Goal: Task Accomplishment & Management: Manage account settings

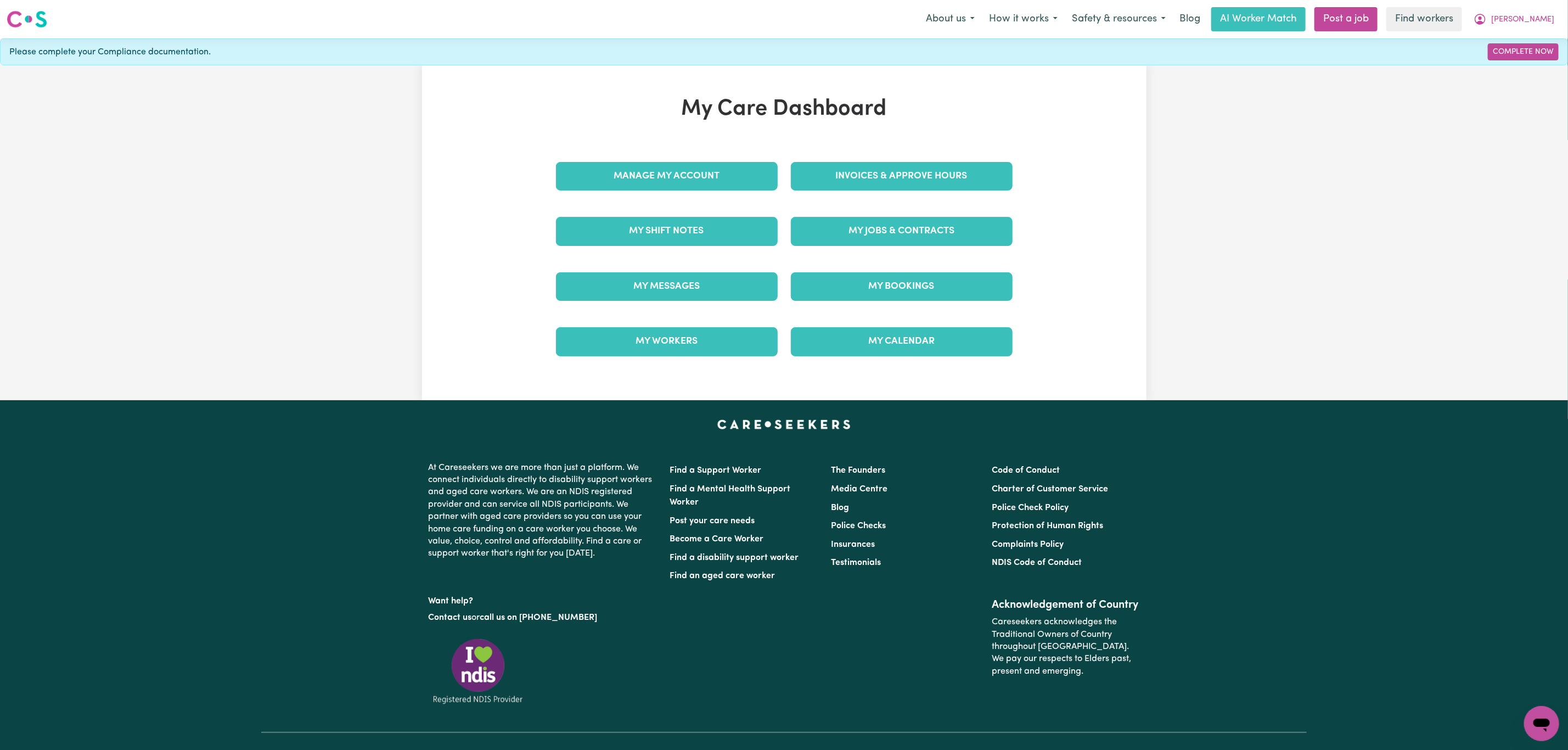
click at [888, 159] on div "Invoices & Approve Hours" at bounding box center [901, 176] width 235 height 55
click at [875, 181] on link "Invoices & Approve Hours" at bounding box center [902, 176] width 222 height 29
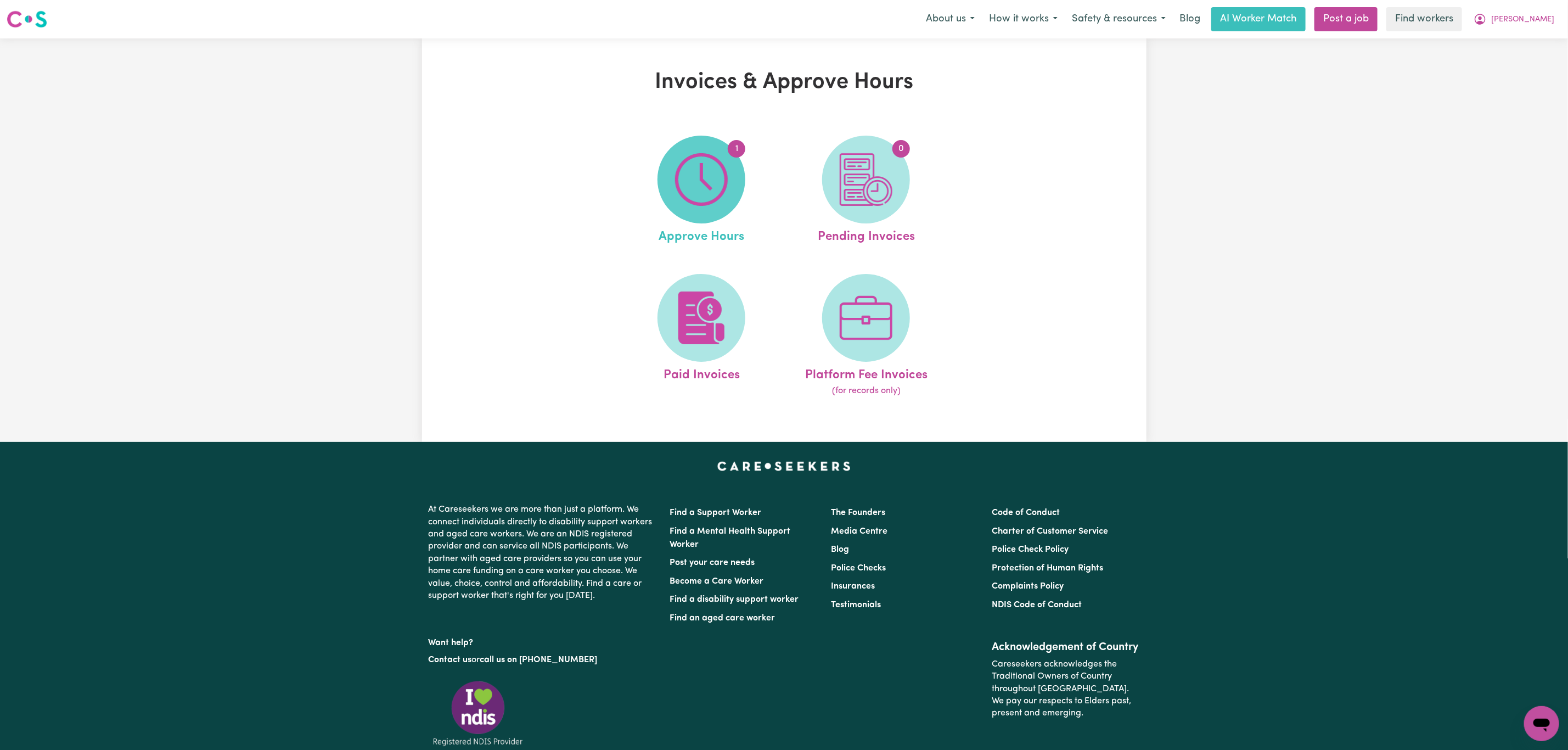
click at [712, 196] on img at bounding box center [701, 180] width 52 height 52
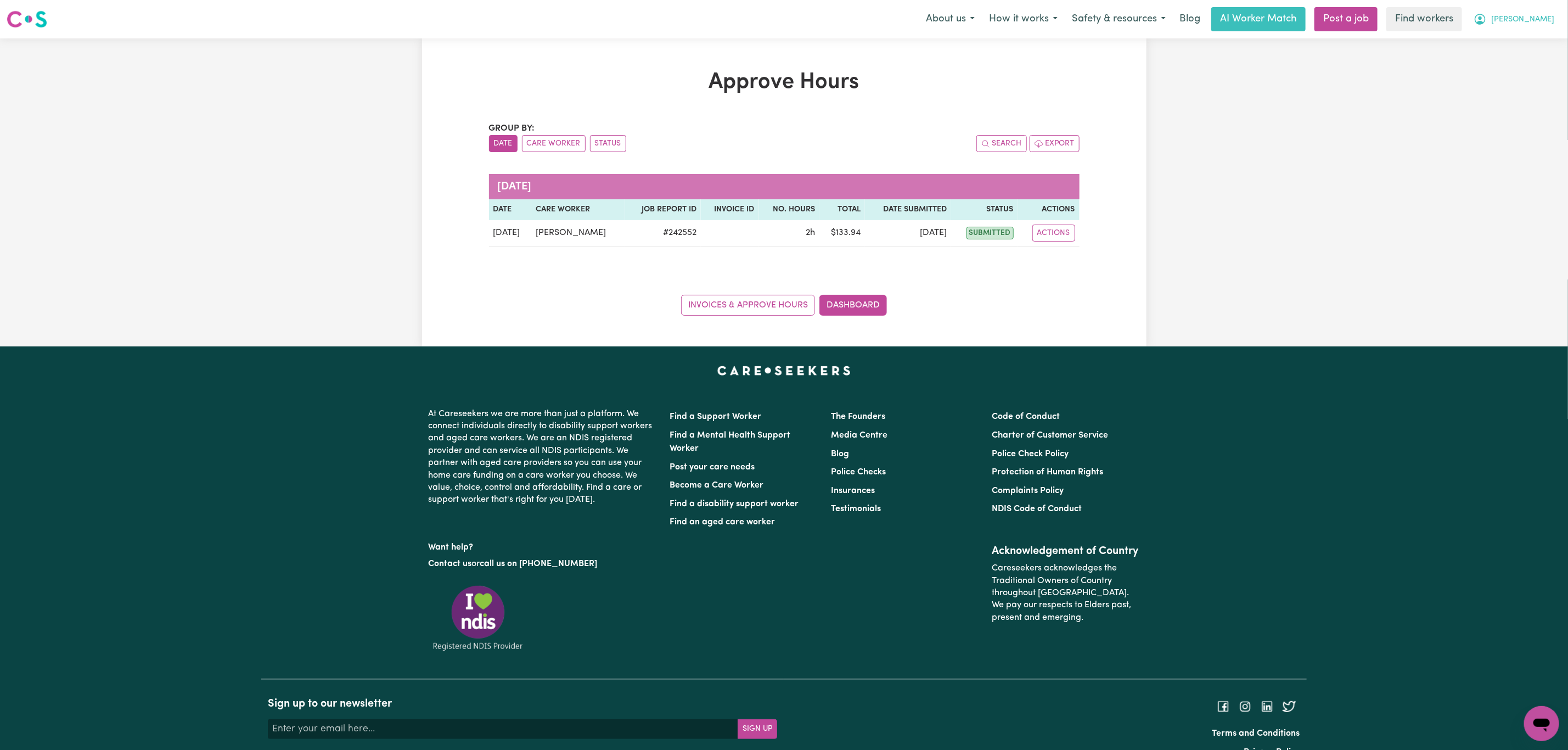
click at [1542, 22] on span "[PERSON_NAME]" at bounding box center [1523, 20] width 63 height 12
click at [1518, 65] on link "Logout" at bounding box center [1517, 63] width 86 height 21
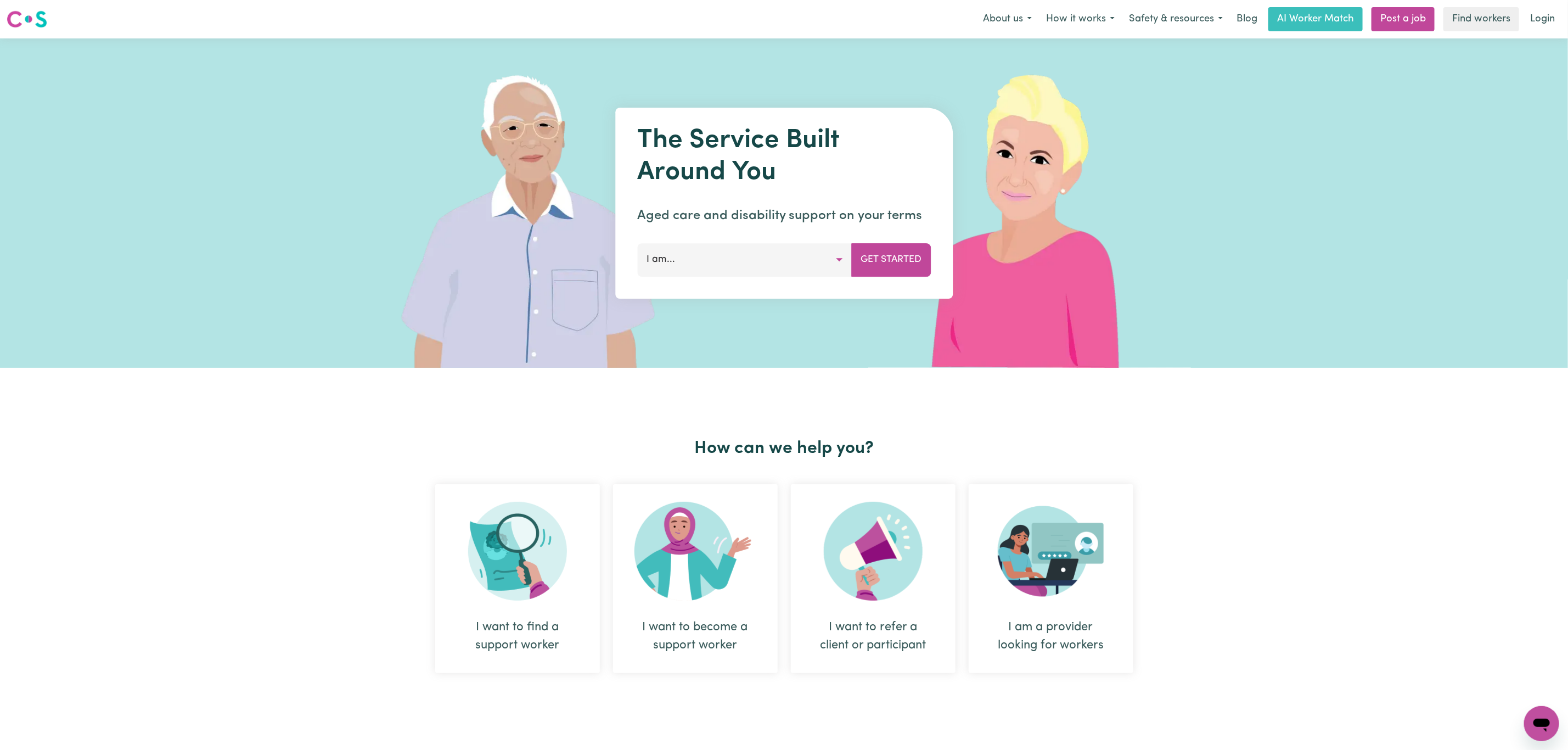
click at [628, 168] on div "The Service Built Around You Aged care and disability support on your terms I a…" at bounding box center [783, 202] width 337 height 191
click at [1558, 17] on link "Login" at bounding box center [1542, 19] width 37 height 24
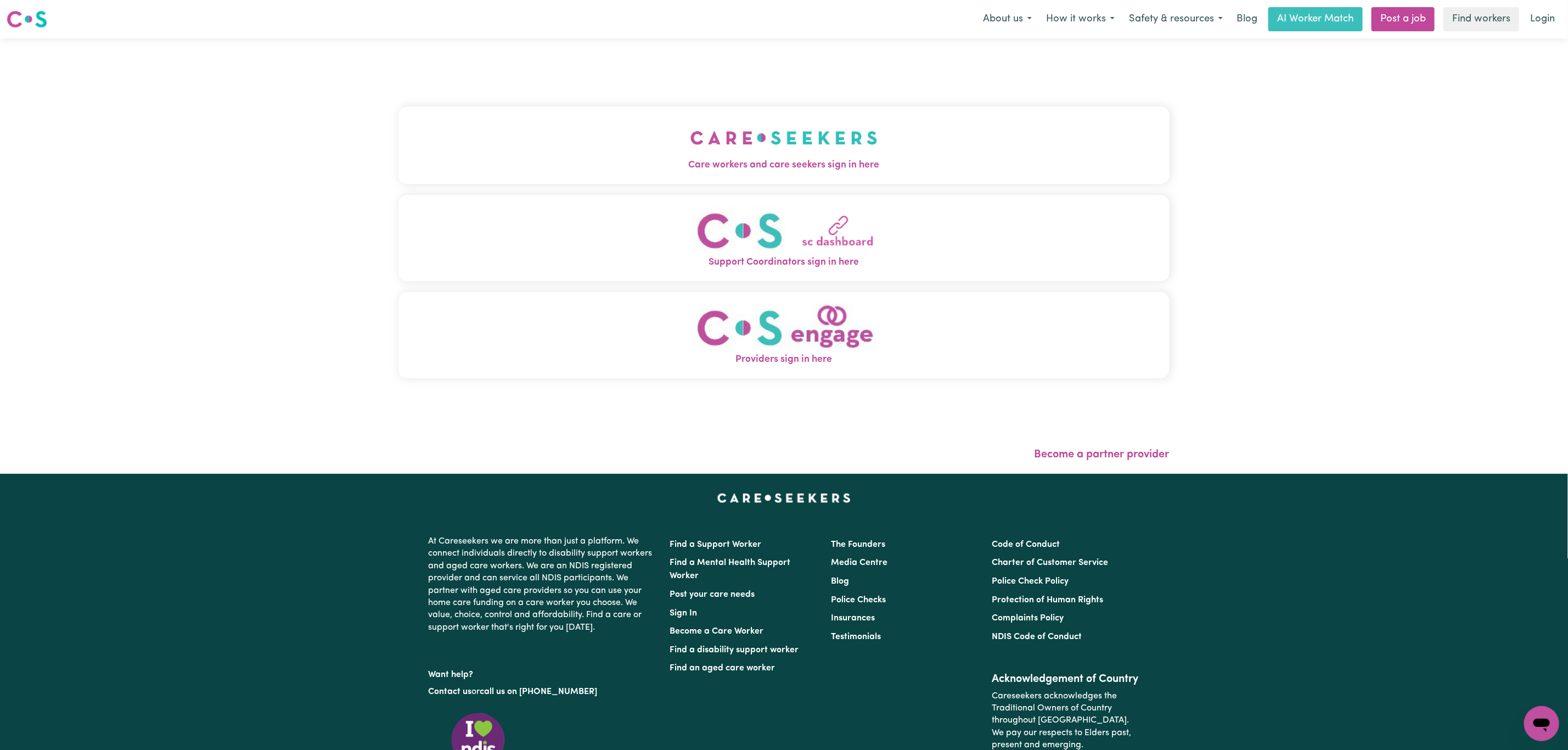
click at [954, 142] on button "Care workers and care seekers sign in here" at bounding box center [784, 145] width 771 height 77
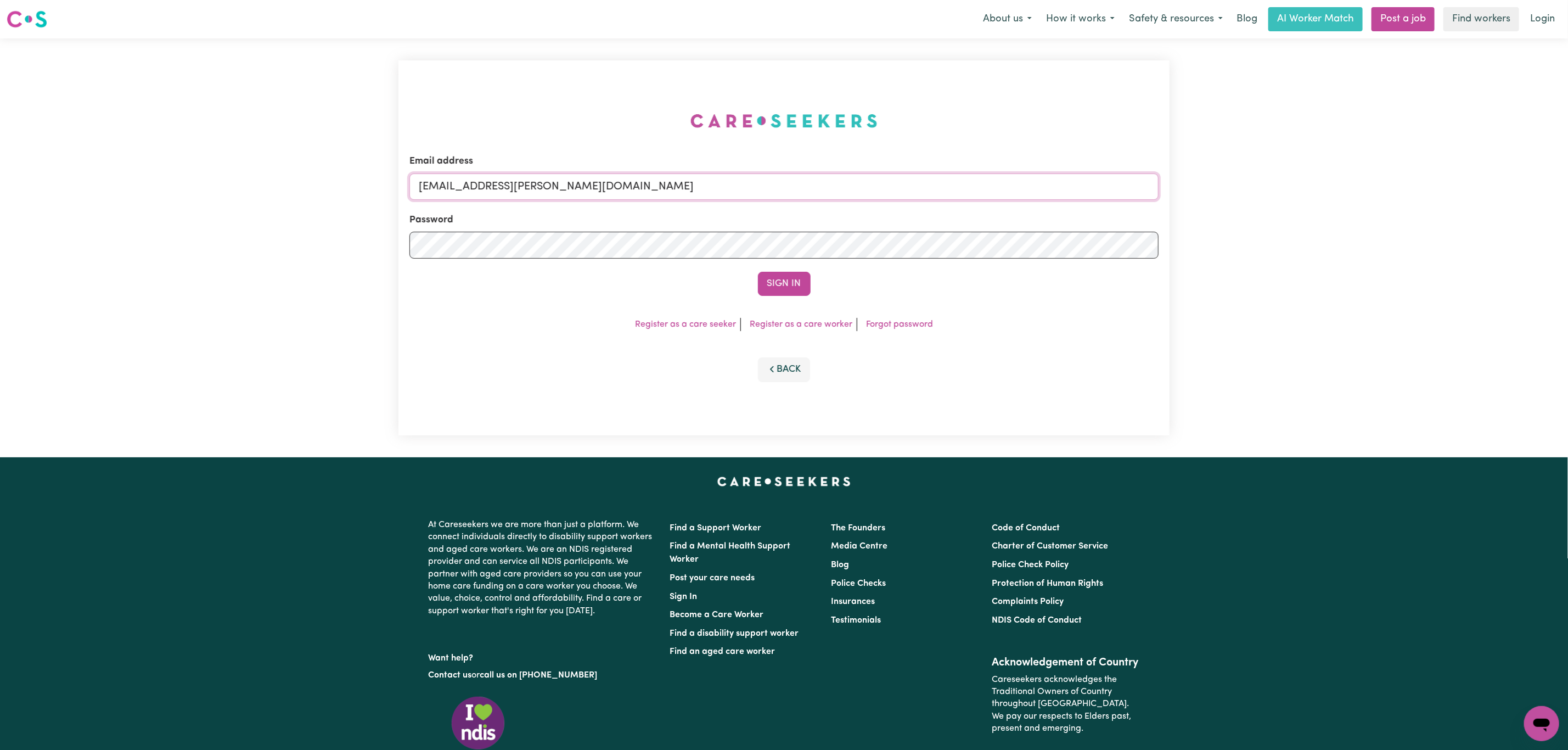
drag, startPoint x: 476, startPoint y: 186, endPoint x: 801, endPoint y: 196, distance: 325.2
click at [801, 194] on input "[EMAIL_ADDRESS][PERSON_NAME][DOMAIN_NAME]" at bounding box center [783, 187] width 749 height 26
paste input "[EMAIL_ADDRESS][DOMAIN_NAME]"
type input "[EMAIL_ADDRESS][DOMAIN_NAME]"
click at [807, 283] on button "Sign In" at bounding box center [784, 284] width 52 height 24
